Goal: Transaction & Acquisition: Book appointment/travel/reservation

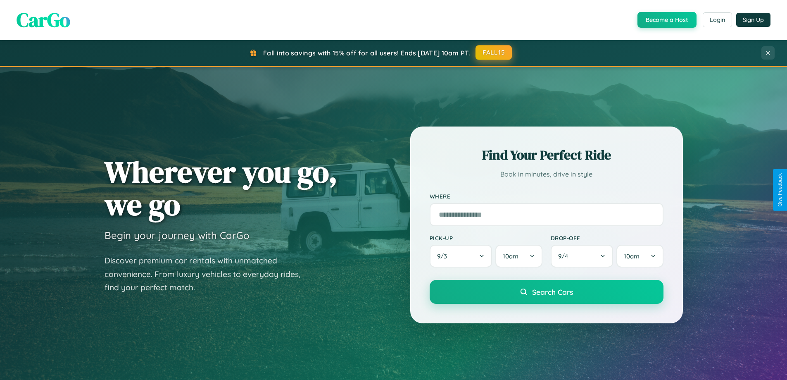
click at [494, 52] on button "FALL15" at bounding box center [493, 52] width 36 height 15
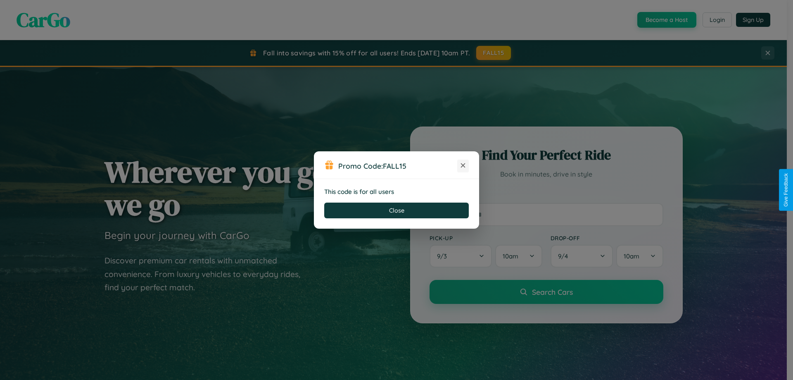
click at [463, 166] on icon at bounding box center [463, 165] width 8 height 8
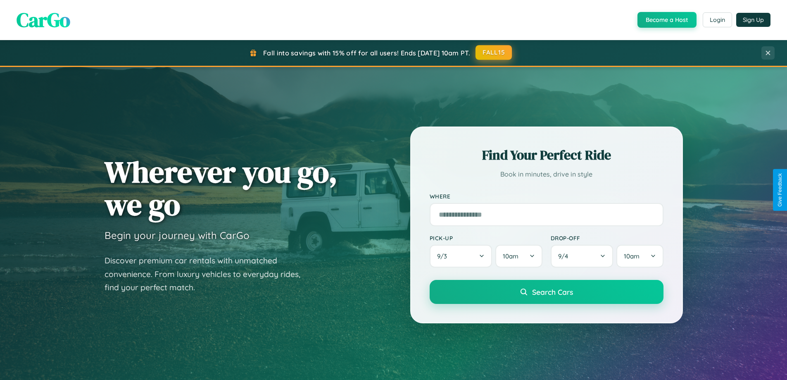
click at [494, 53] on button "FALL15" at bounding box center [493, 52] width 36 height 15
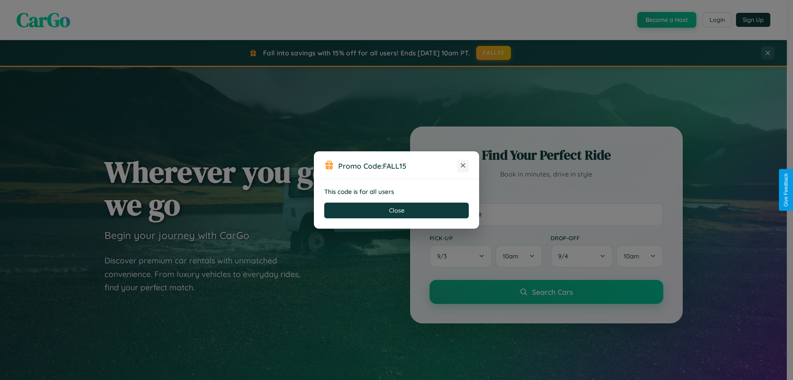
click at [463, 166] on icon at bounding box center [463, 165] width 8 height 8
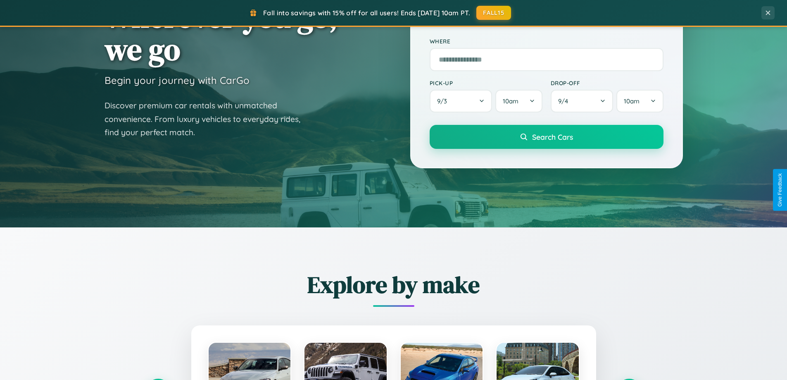
scroll to position [1327, 0]
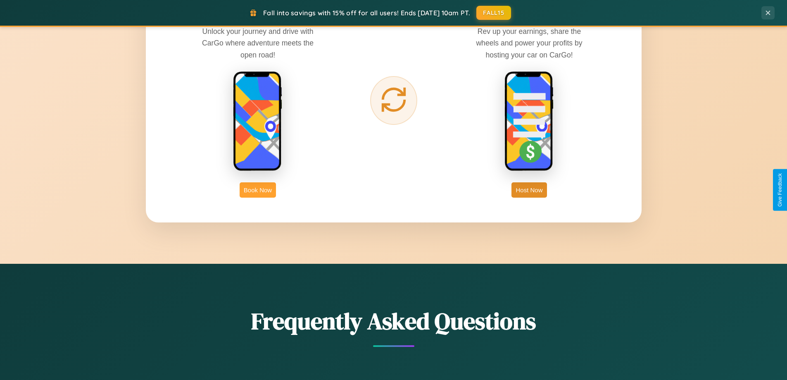
click at [258, 190] on button "Book Now" at bounding box center [258, 189] width 36 height 15
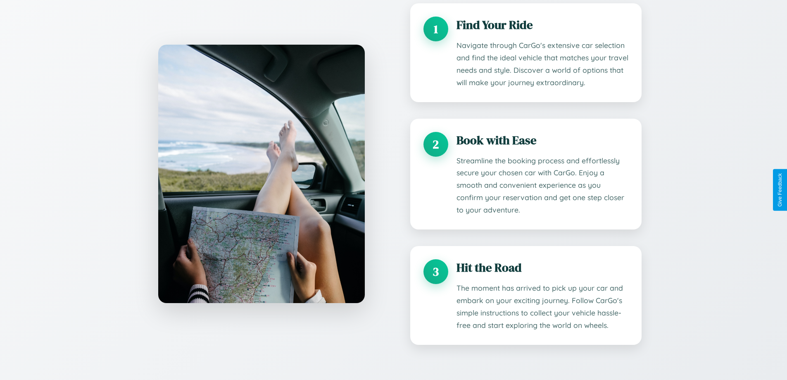
scroll to position [1108, 0]
